Goal: Transaction & Acquisition: Purchase product/service

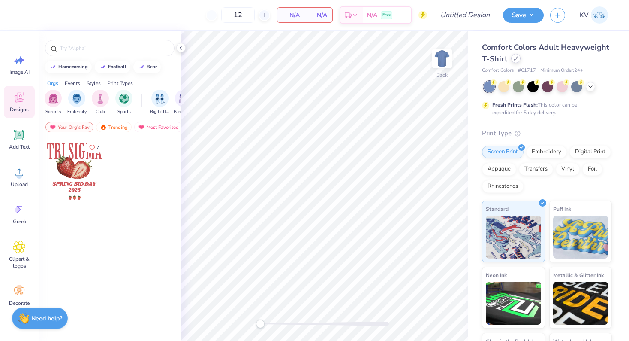
click at [514, 61] on div at bounding box center [515, 58] width 9 height 9
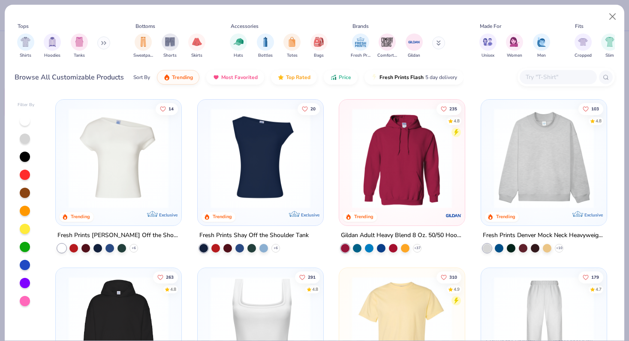
click at [560, 71] on div at bounding box center [558, 77] width 77 height 14
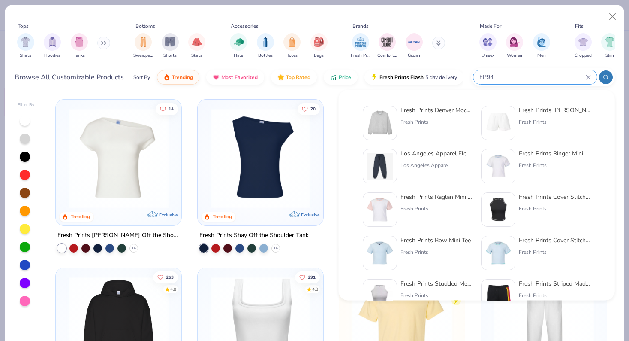
type input "FP94"
click at [416, 124] on div "Fresh Prints" at bounding box center [437, 122] width 72 height 8
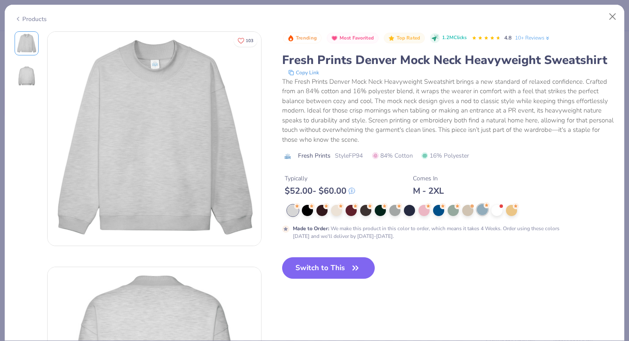
click at [486, 214] on div at bounding box center [482, 209] width 11 height 11
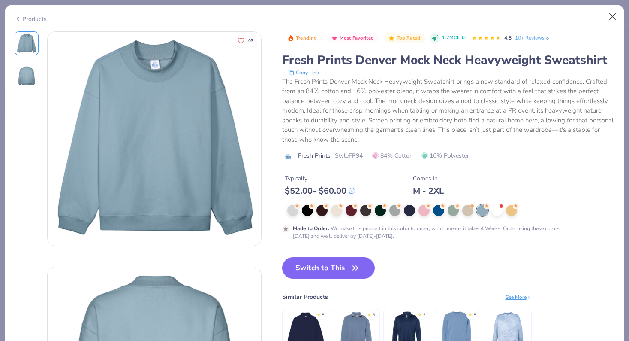
click at [613, 19] on button "Close" at bounding box center [613, 17] width 16 height 16
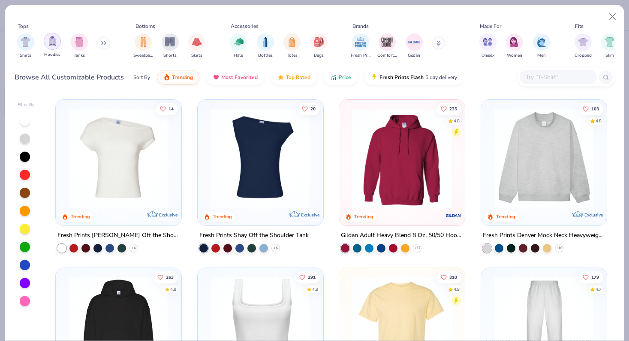
click at [52, 41] on img "filter for Hoodies" at bounding box center [52, 41] width 9 height 10
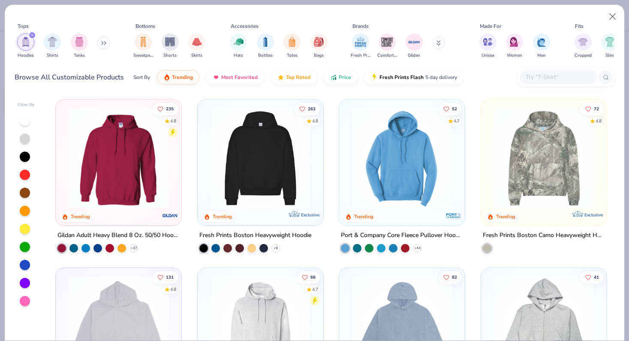
click at [265, 148] on img at bounding box center [260, 158] width 109 height 100
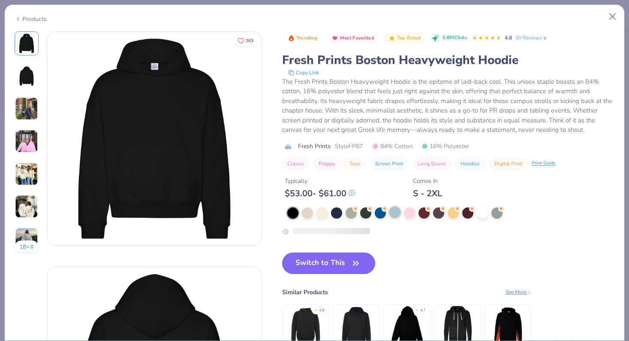
click at [393, 210] on div at bounding box center [395, 211] width 11 height 11
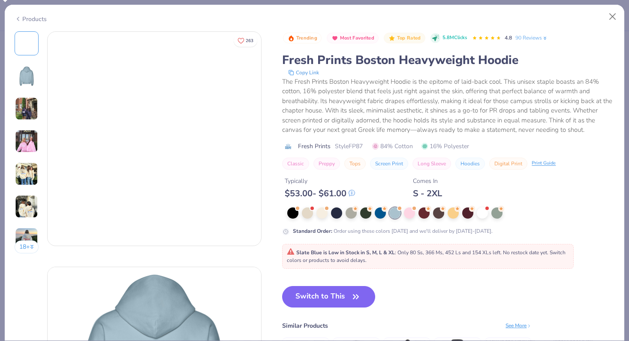
click at [398, 210] on div at bounding box center [395, 212] width 11 height 11
